Goal: Navigation & Orientation: Find specific page/section

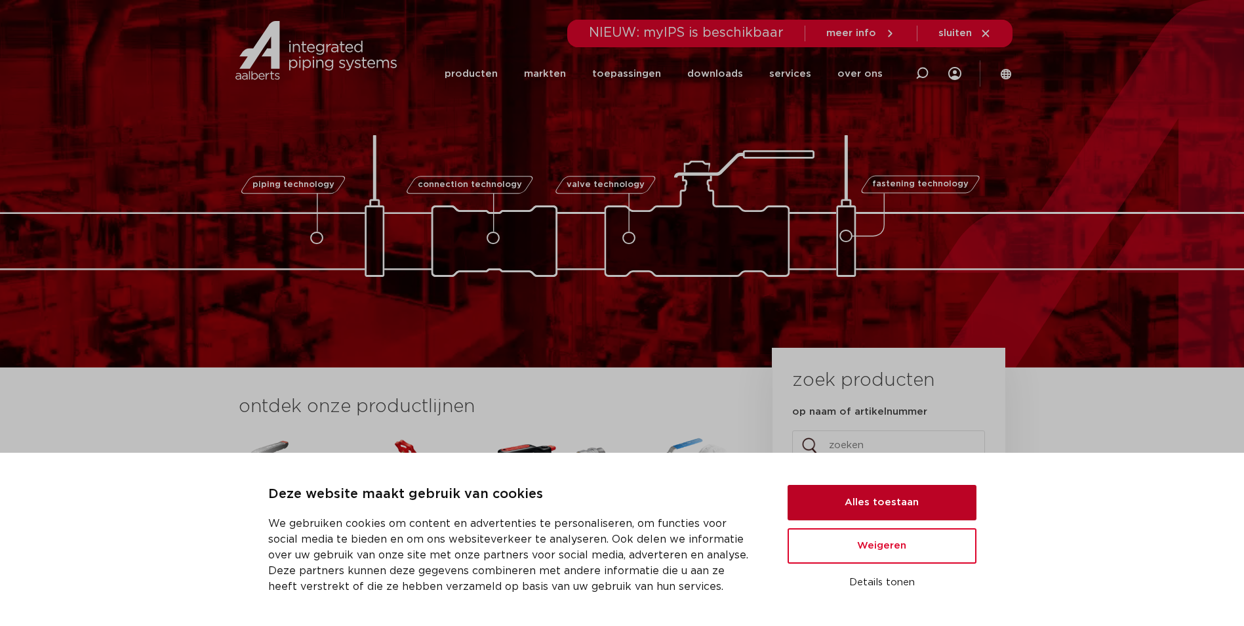
click at [877, 498] on button "Alles toestaan" at bounding box center [882, 502] width 189 height 35
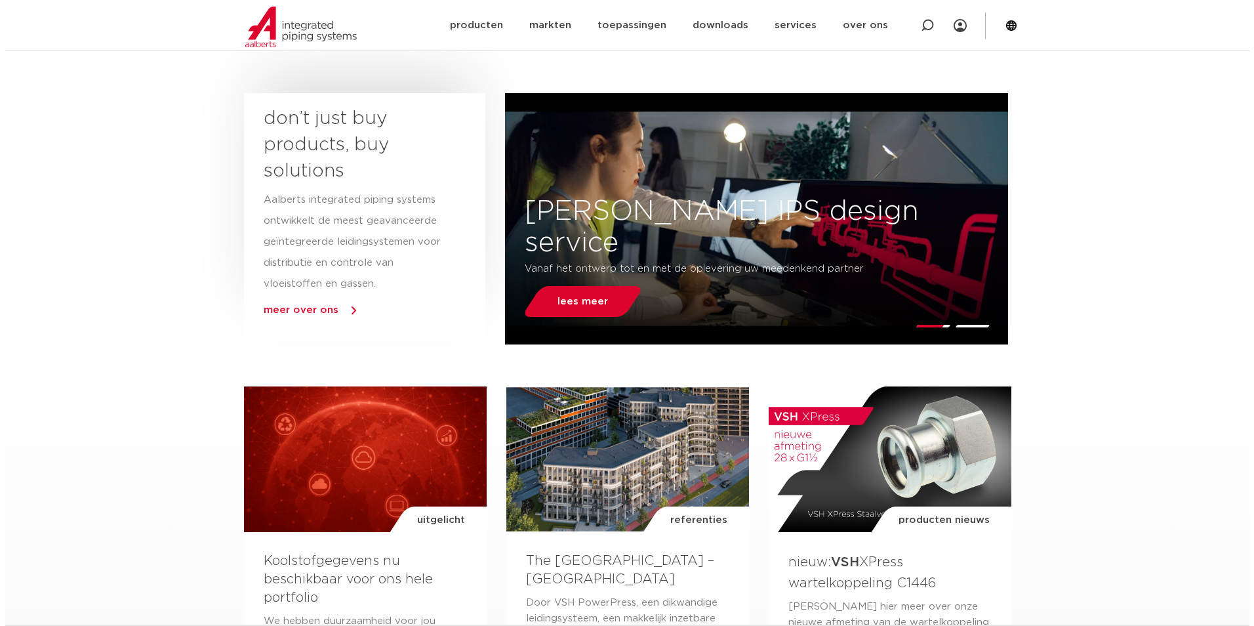
scroll to position [262, 0]
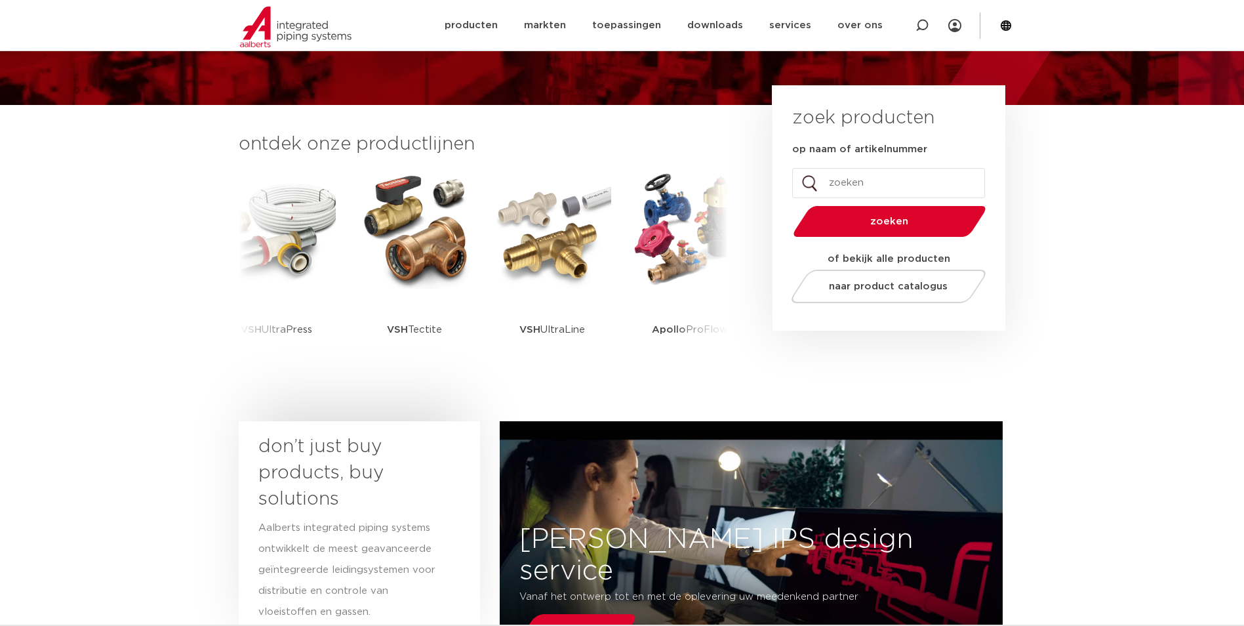
click at [1009, 27] on icon at bounding box center [1006, 26] width 12 height 12
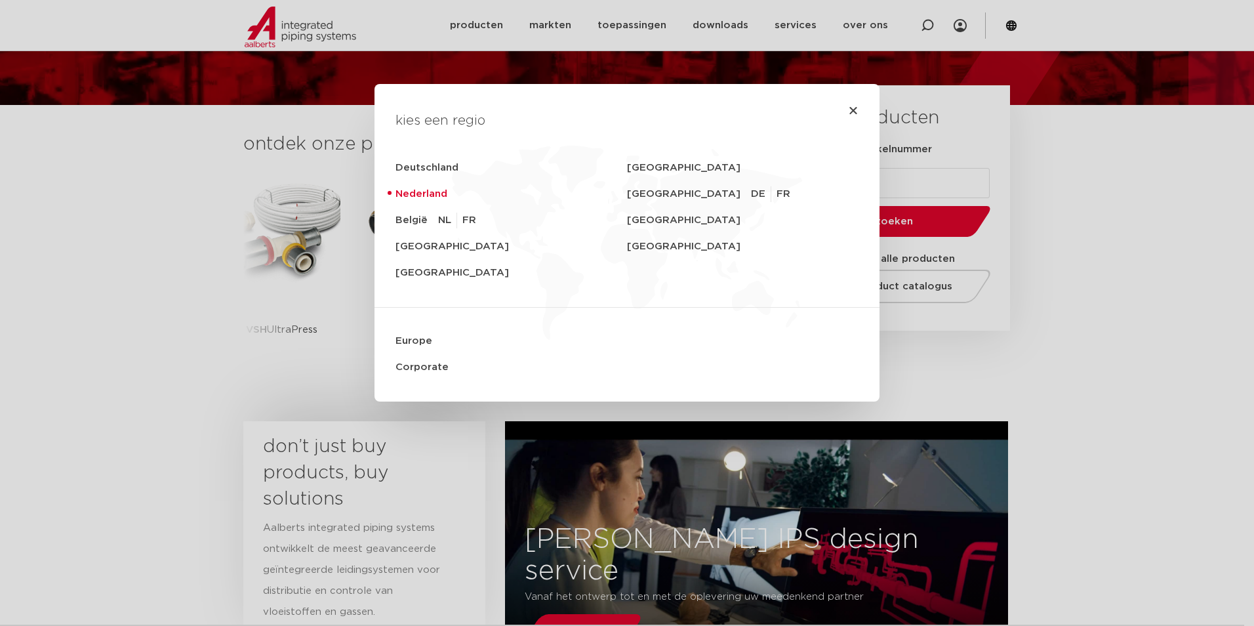
click at [420, 191] on link "Nederland" at bounding box center [510, 194] width 231 height 26
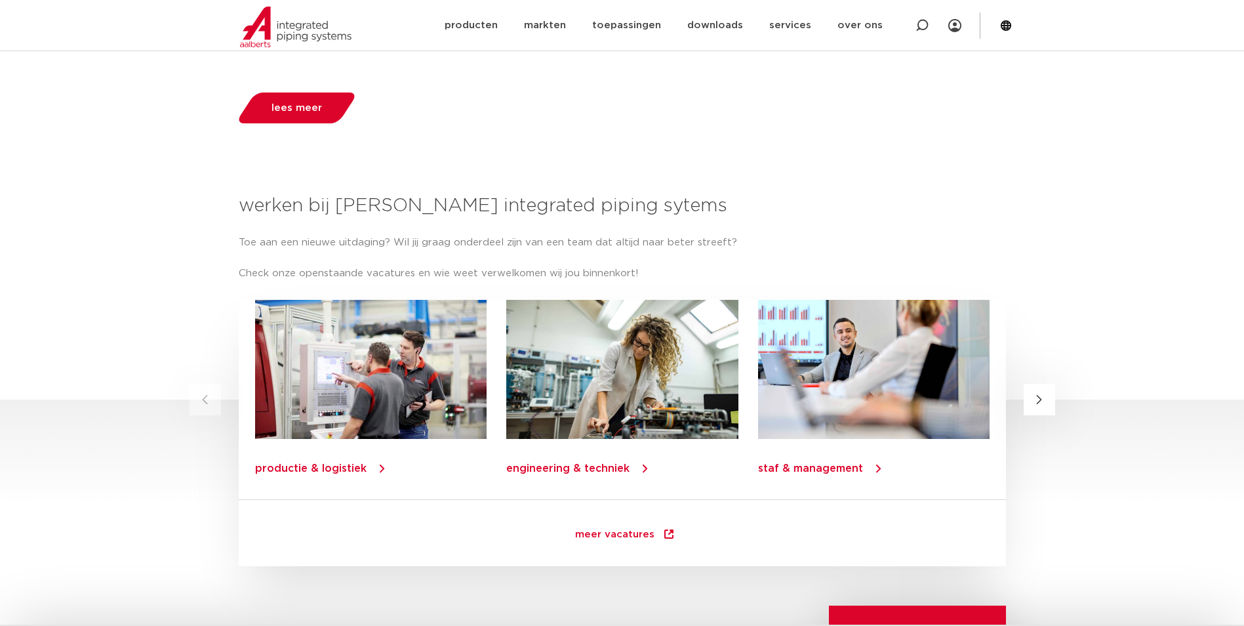
scroll to position [1508, 0]
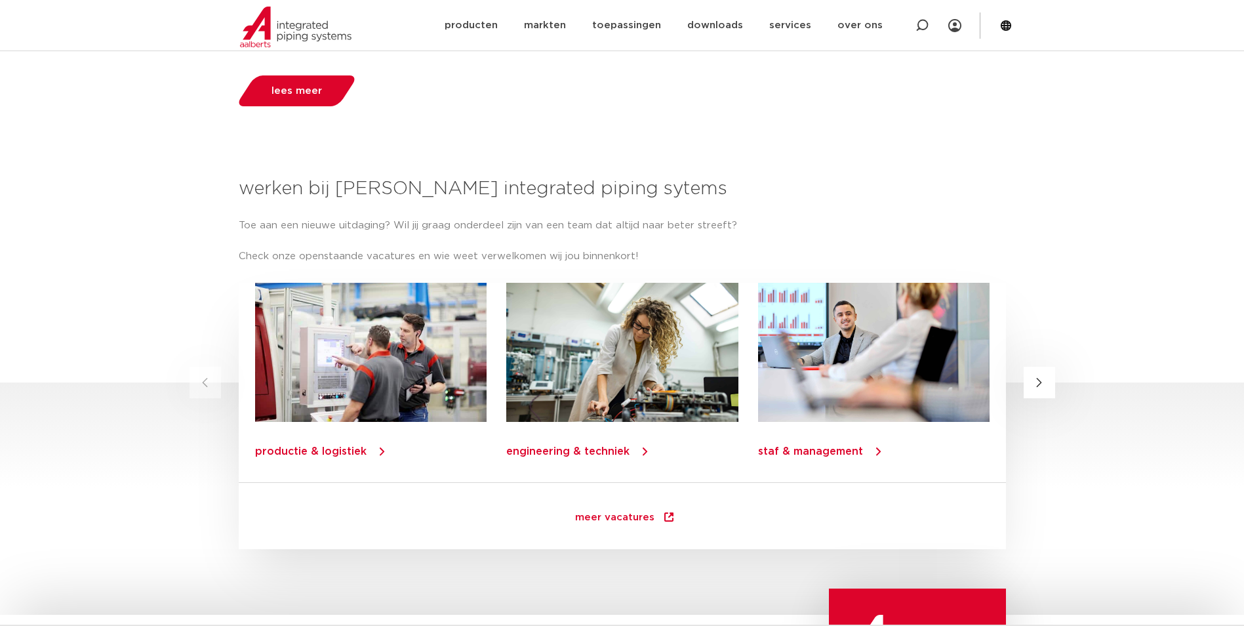
click at [327, 371] on div at bounding box center [370, 352] width 231 height 139
